Goal: Task Accomplishment & Management: Manage account settings

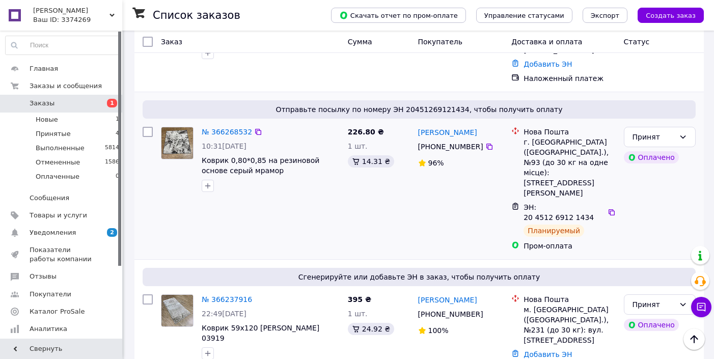
scroll to position [430, 0]
drag, startPoint x: 671, startPoint y: 132, endPoint x: 667, endPoint y: 145, distance: 13.2
click at [671, 133] on div "Принят" at bounding box center [653, 136] width 42 height 11
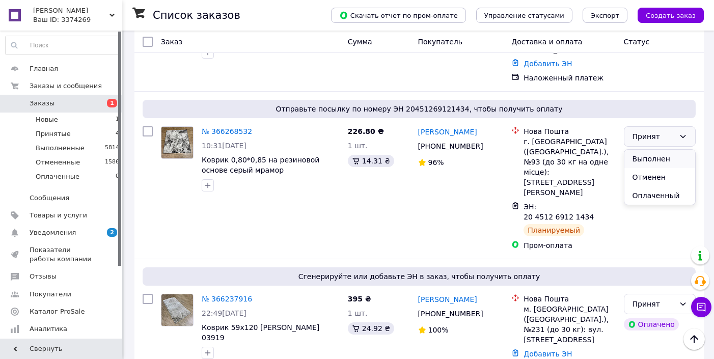
click at [665, 156] on li "Выполнен" at bounding box center [659, 159] width 71 height 18
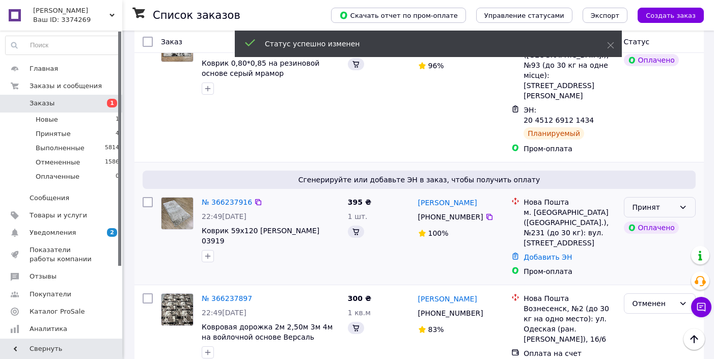
scroll to position [526, 0]
click at [677, 197] on div "Принят" at bounding box center [660, 207] width 72 height 20
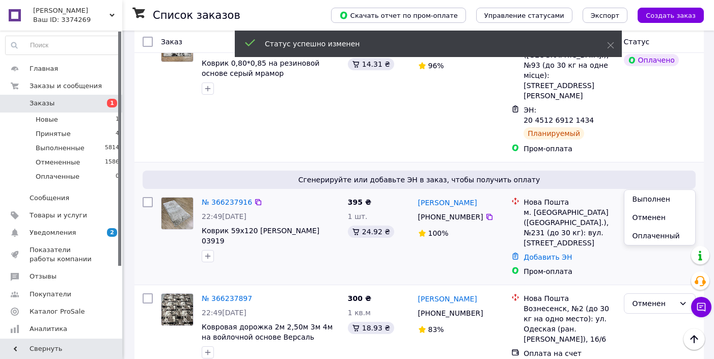
click at [668, 202] on li "Выполнен" at bounding box center [659, 199] width 71 height 18
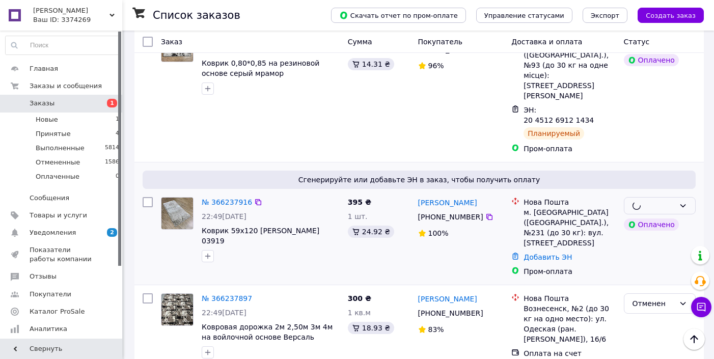
click at [180, 198] on img at bounding box center [177, 214] width 32 height 32
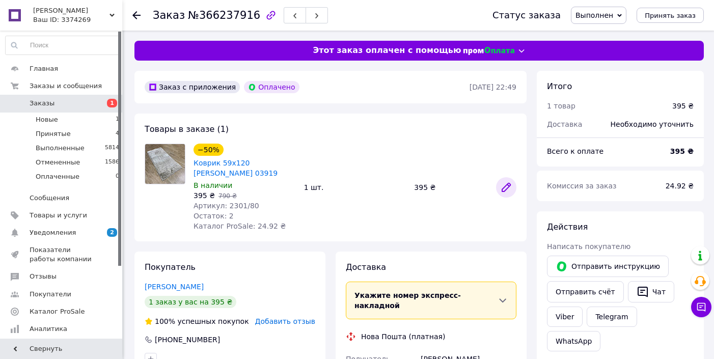
click at [503, 187] on icon at bounding box center [506, 187] width 8 height 8
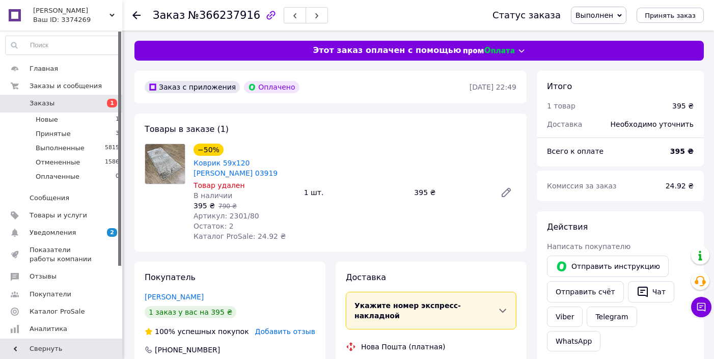
click at [134, 18] on icon at bounding box center [136, 15] width 8 height 8
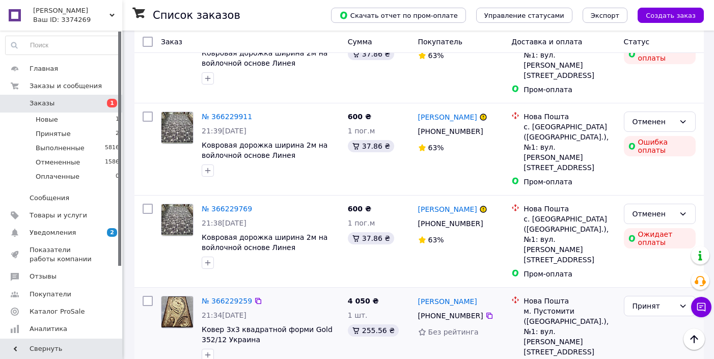
scroll to position [869, 0]
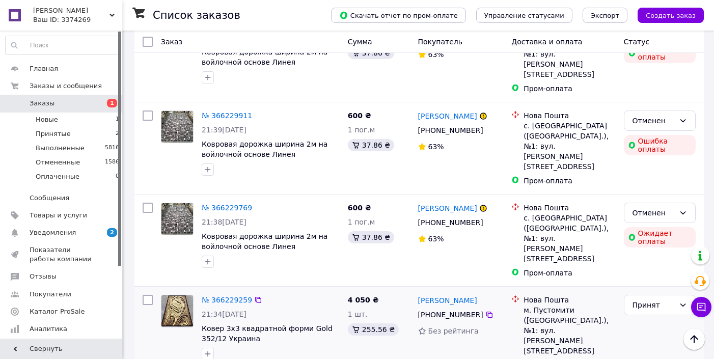
click at [552, 358] on div "Добавить ЭН" at bounding box center [569, 365] width 96 height 14
click at [548, 358] on link "Добавить ЭН" at bounding box center [547, 365] width 48 height 8
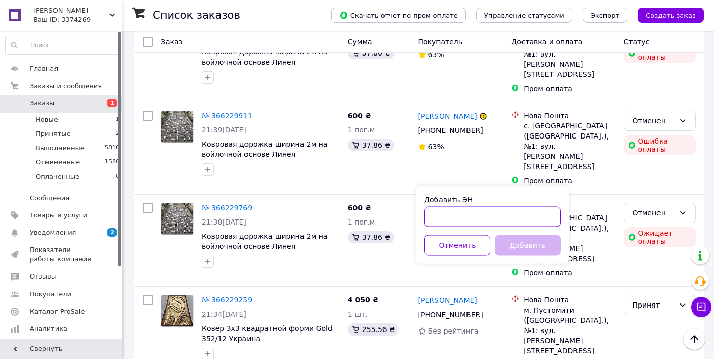
click at [533, 218] on input "Добавить ЭН" at bounding box center [492, 217] width 136 height 20
paste input "20451269051936"
type input "20451269051936"
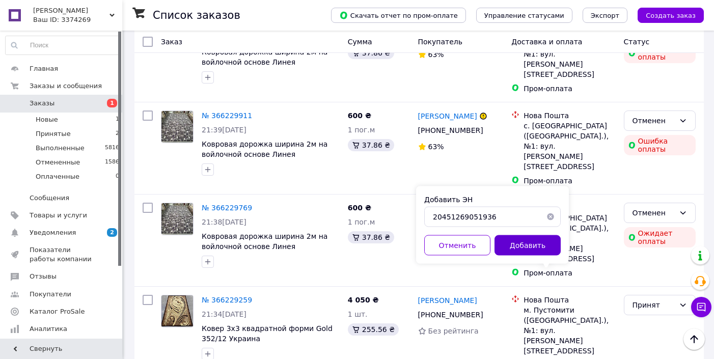
click at [543, 255] on button "Добавить" at bounding box center [527, 245] width 66 height 20
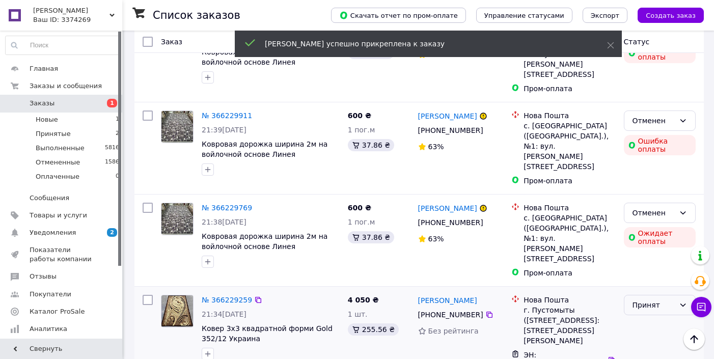
click at [666, 295] on div "Принят" at bounding box center [660, 305] width 72 height 20
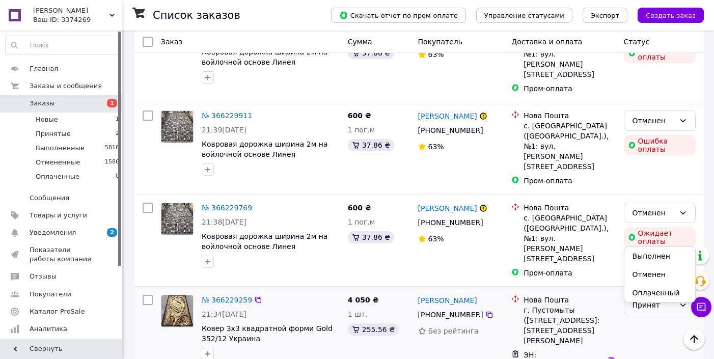
click at [662, 256] on li "Выполнен" at bounding box center [659, 256] width 71 height 18
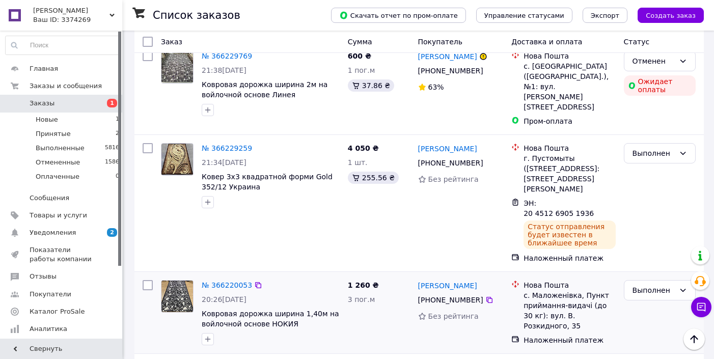
scroll to position [1022, 0]
click at [188, 279] on img at bounding box center [177, 295] width 32 height 32
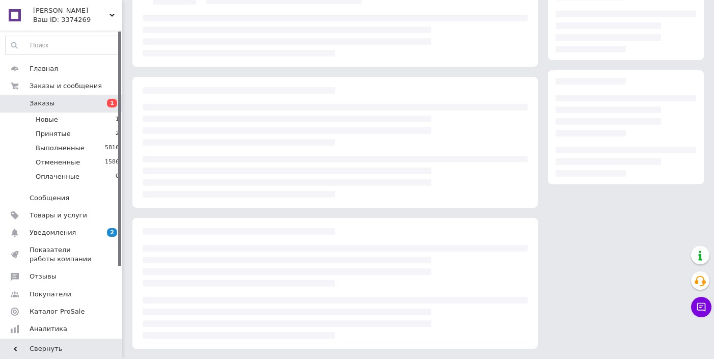
scroll to position [106, 0]
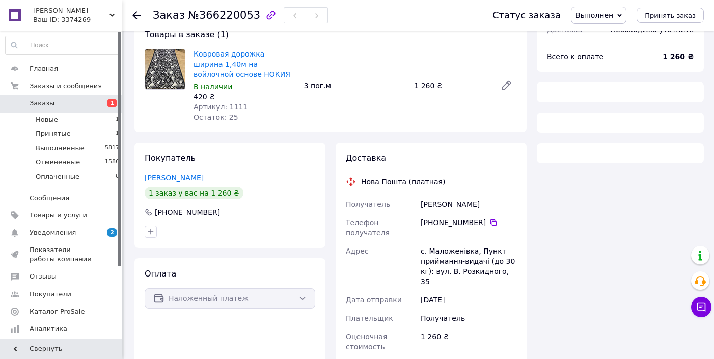
scroll to position [106, 0]
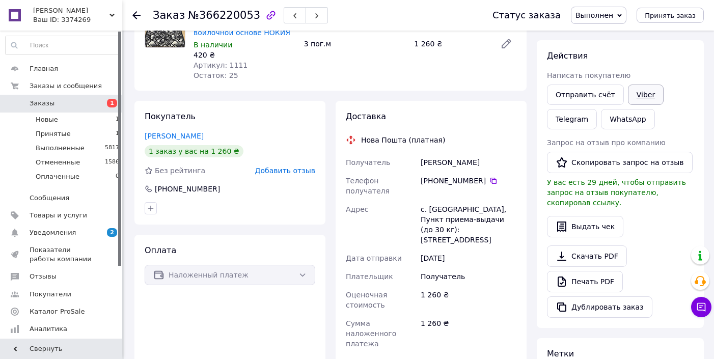
click at [640, 97] on link "Viber" at bounding box center [646, 95] width 36 height 20
click at [134, 15] on use at bounding box center [136, 15] width 8 height 8
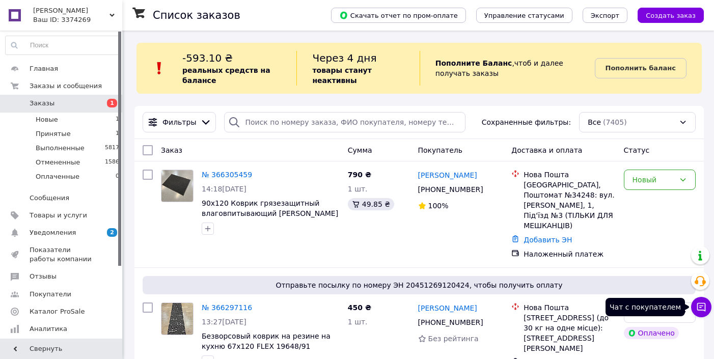
click at [702, 310] on icon at bounding box center [701, 307] width 9 height 9
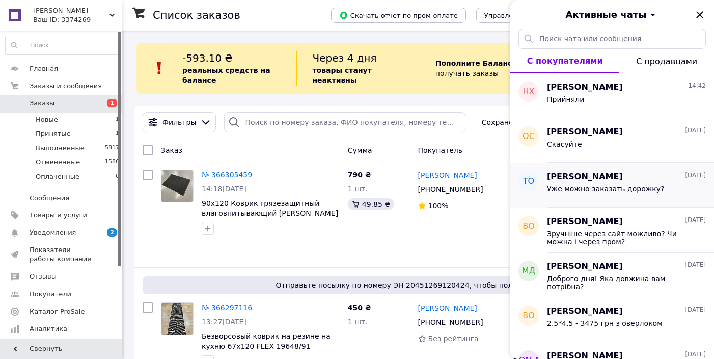
click at [607, 194] on div "Уже можно заказать дорожку?" at bounding box center [606, 192] width 118 height 14
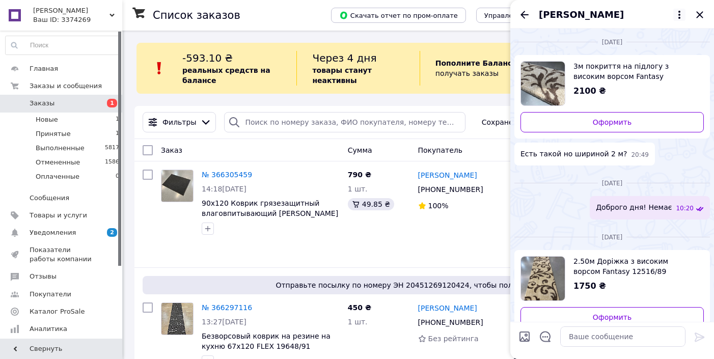
click at [679, 14] on icon at bounding box center [679, 15] width 2 height 8
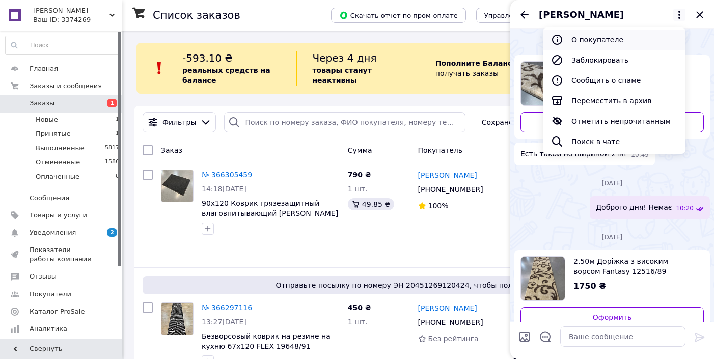
click at [640, 33] on button "О покупателе" at bounding box center [614, 40] width 143 height 20
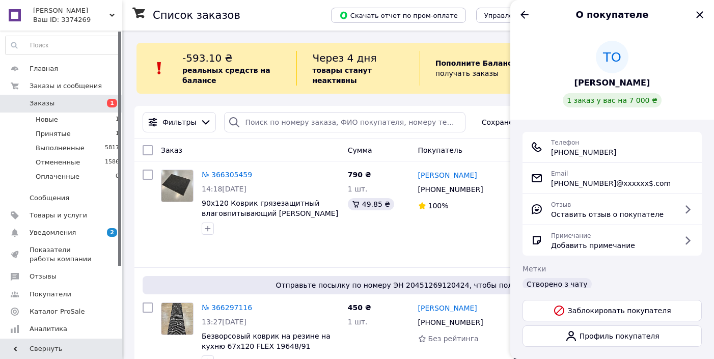
drag, startPoint x: 624, startPoint y: 153, endPoint x: 552, endPoint y: 155, distance: 72.3
click at [552, 155] on div "Телефон [PHONE_NUMBER]" at bounding box center [611, 147] width 163 height 20
copy span "[PHONE_NUMBER]"
click at [528, 16] on icon "Назад" at bounding box center [524, 15] width 12 height 12
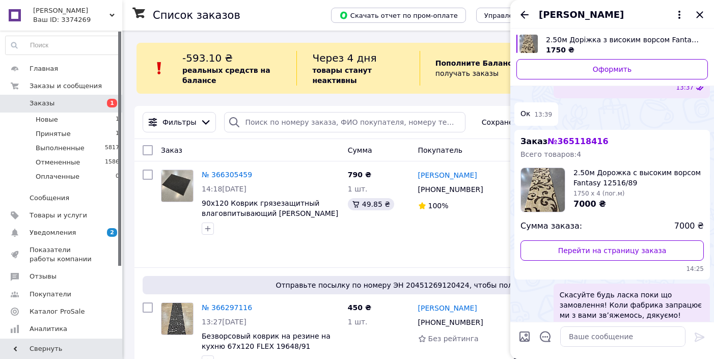
scroll to position [608, 0]
click at [527, 14] on icon "Назад" at bounding box center [524, 15] width 8 height 8
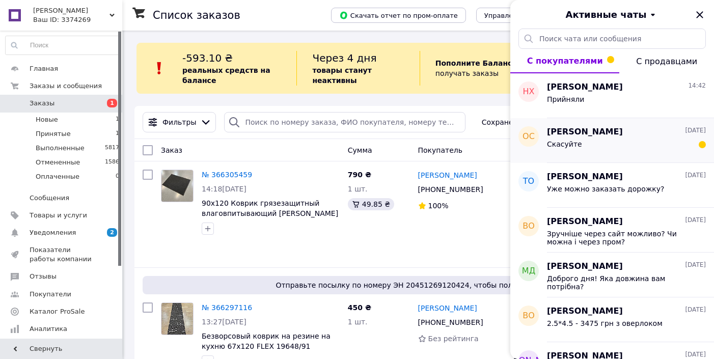
click at [609, 146] on div "Скасуйте" at bounding box center [626, 146] width 159 height 16
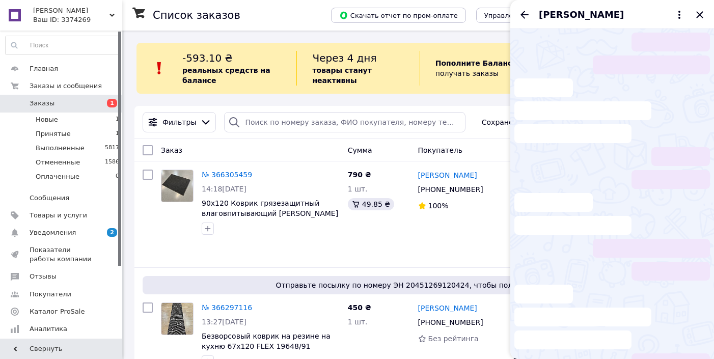
scroll to position [59, 0]
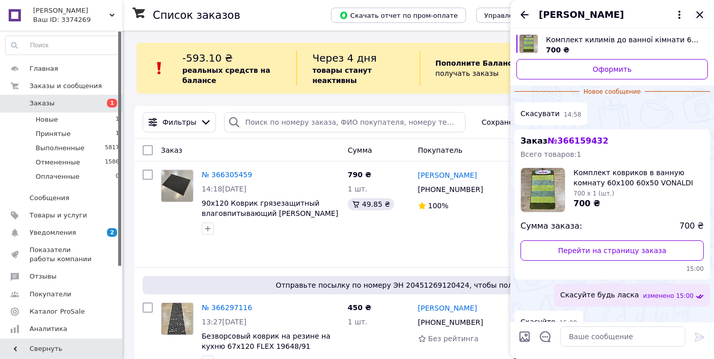
click at [697, 14] on icon "Закрыть" at bounding box center [699, 15] width 12 height 12
